Goal: Find specific page/section: Find specific page/section

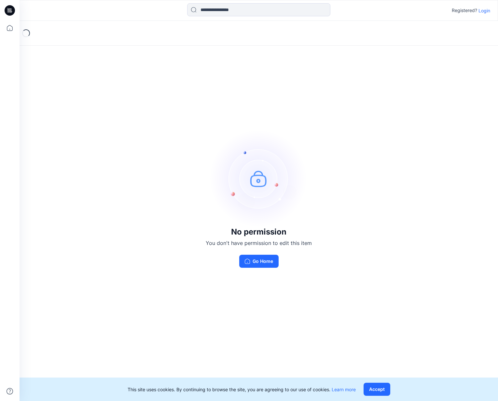
click at [484, 11] on p "Login" at bounding box center [485, 10] width 12 height 7
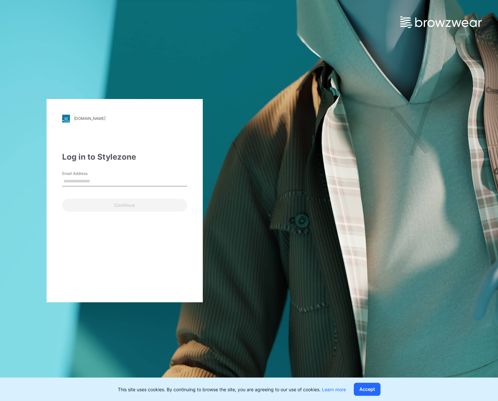
drag, startPoint x: 69, startPoint y: 180, endPoint x: 75, endPoint y: 177, distance: 6.8
click at [70, 180] on input "Email Address" at bounding box center [124, 182] width 125 height 10
type input "**********"
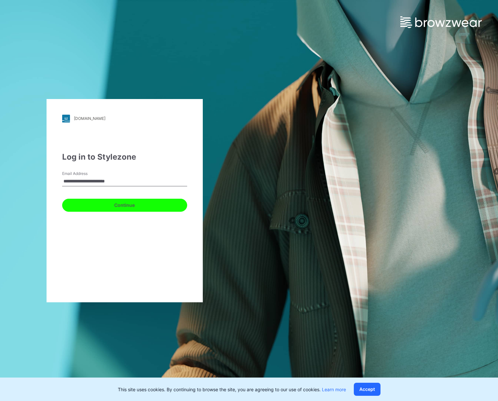
click at [85, 206] on button "Continue" at bounding box center [124, 205] width 125 height 13
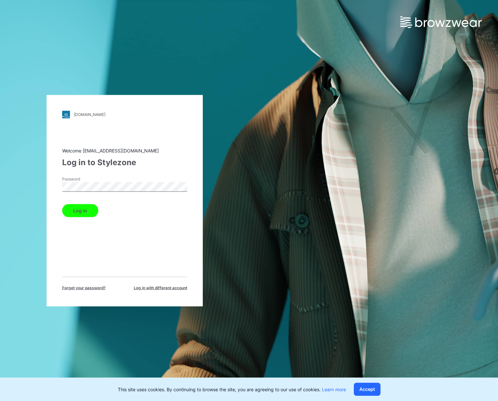
click at [62, 204] on button "Log in" at bounding box center [80, 210] width 36 height 13
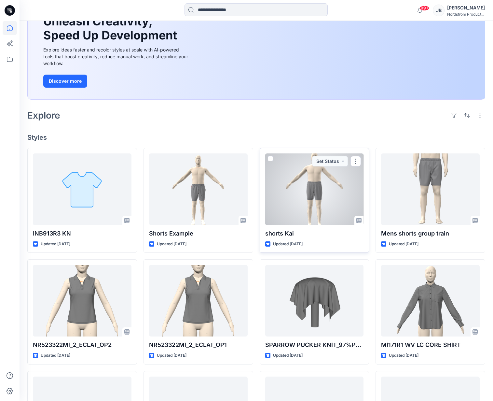
scroll to position [62, 0]
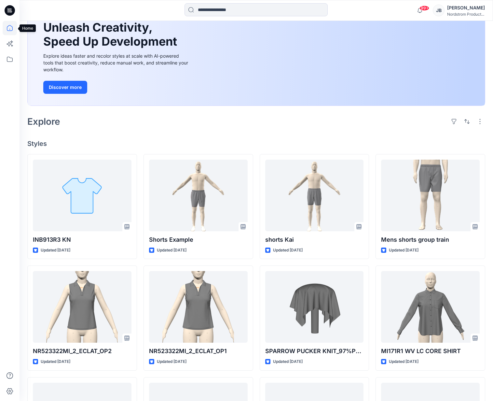
click at [7, 29] on icon at bounding box center [10, 28] width 14 height 14
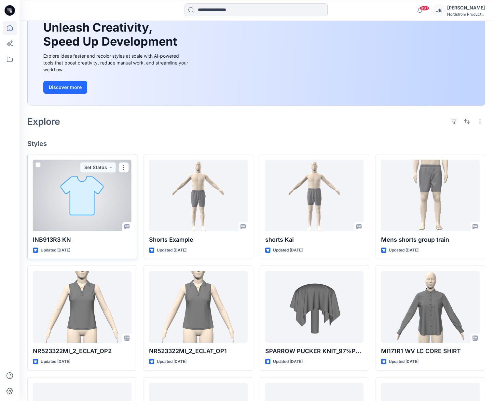
click at [48, 238] on p "INB913R3 KN" at bounding box center [82, 239] width 99 height 9
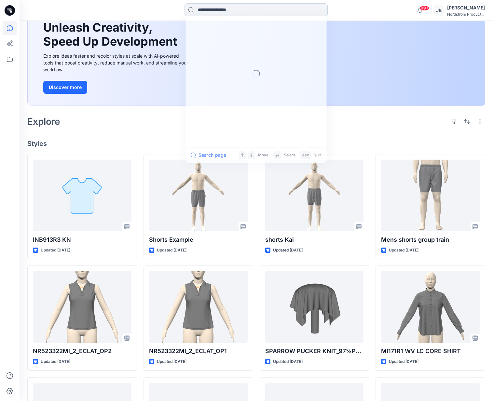
click at [210, 11] on input at bounding box center [256, 9] width 143 height 13
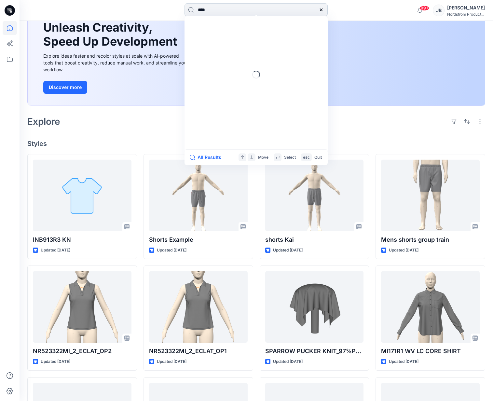
type input "*****"
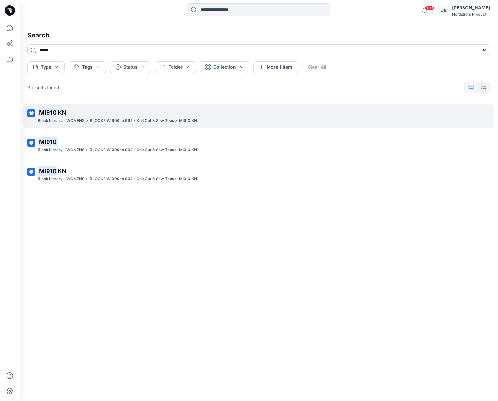
click at [88, 120] on p ">" at bounding box center [87, 120] width 3 height 7
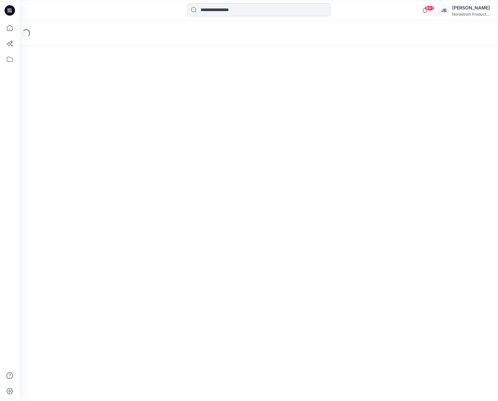
click at [228, 10] on input at bounding box center [258, 9] width 143 height 13
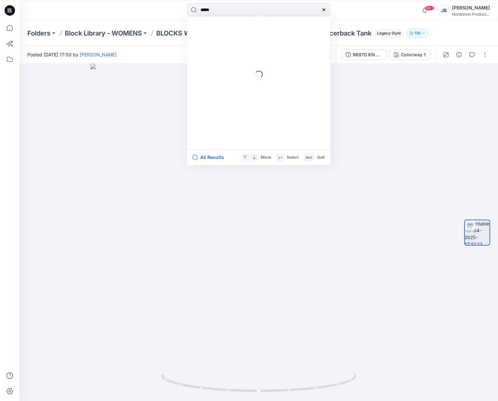
type input "******"
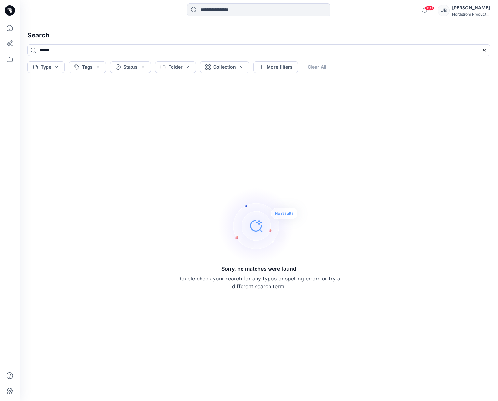
click at [211, 94] on div "Sorry, no matches were found Double check your search for any typos or spelling…" at bounding box center [259, 238] width 474 height 315
click at [55, 68] on button "Type" at bounding box center [45, 67] width 37 height 12
click at [45, 95] on p "Folder" at bounding box center [46, 95] width 13 height 8
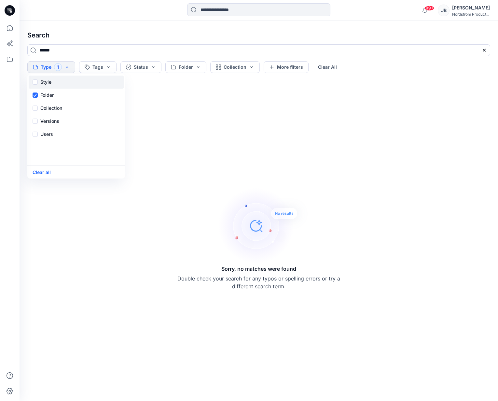
click at [36, 83] on div "Style" at bounding box center [76, 82] width 95 height 13
click at [169, 158] on div "Sorry, no matches were found Double check your search for any typos or spelling…" at bounding box center [259, 238] width 474 height 315
click at [199, 68] on button "Folder" at bounding box center [185, 67] width 41 height 12
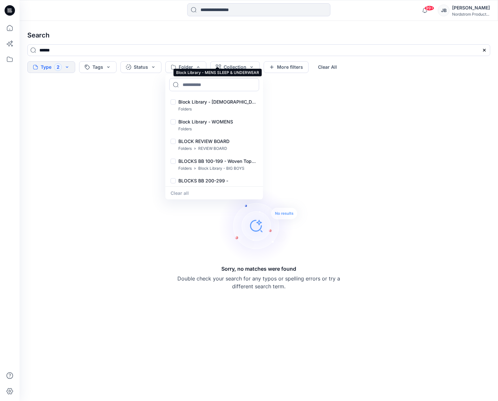
scroll to position [494, 0]
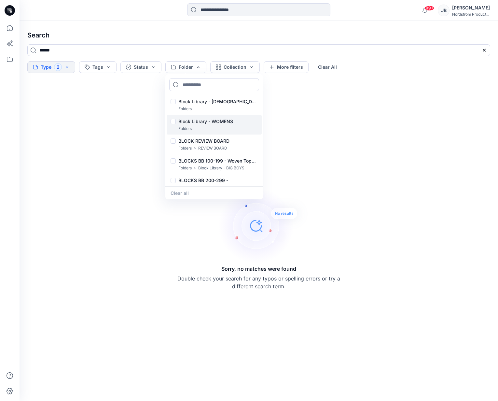
click at [199, 120] on p "Block Library - WOMENS" at bounding box center [205, 122] width 55 height 8
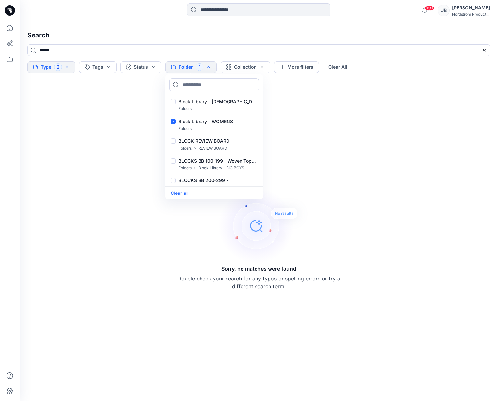
click at [293, 160] on div "Sorry, no matches were found Double check your search for any typos or spelling…" at bounding box center [259, 238] width 474 height 315
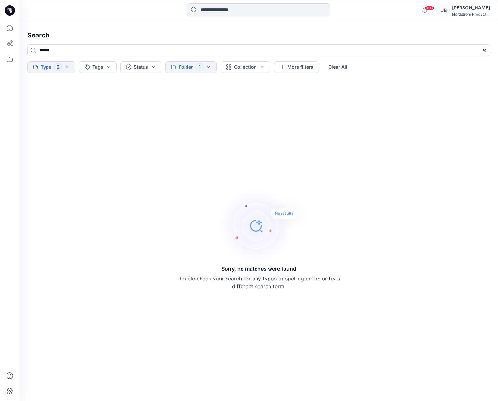
click at [210, 68] on button "Folder 1" at bounding box center [190, 67] width 51 height 12
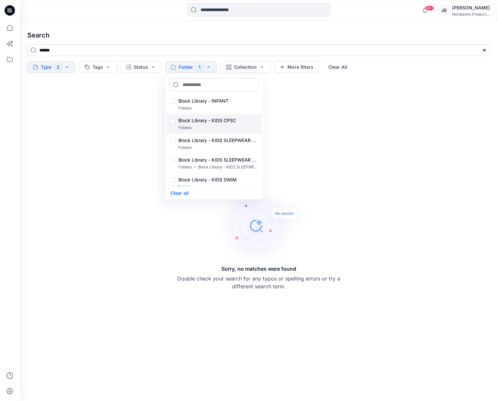
scroll to position [199, 0]
click at [55, 50] on input "******" at bounding box center [258, 50] width 463 height 12
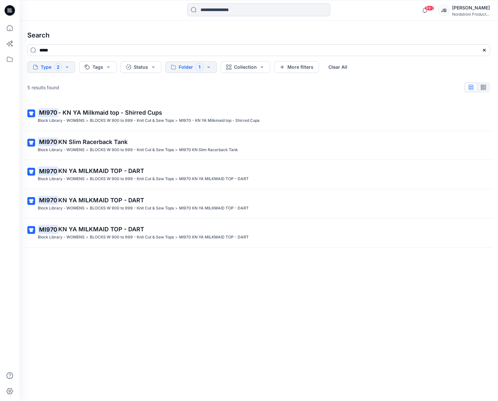
type input "*****"
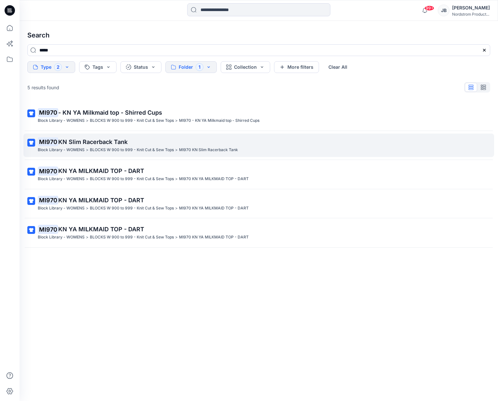
click at [57, 143] on mark "MI970" at bounding box center [48, 141] width 21 height 9
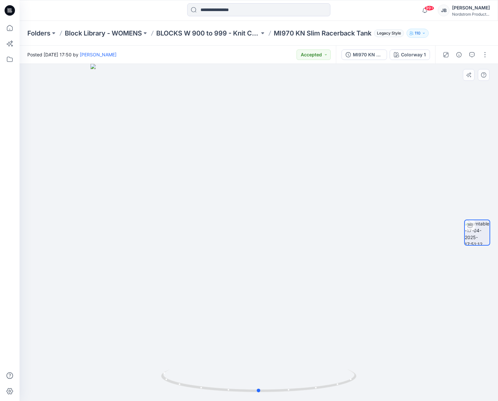
click at [202, 113] on div at bounding box center [259, 232] width 479 height 337
